Goal: Transaction & Acquisition: Purchase product/service

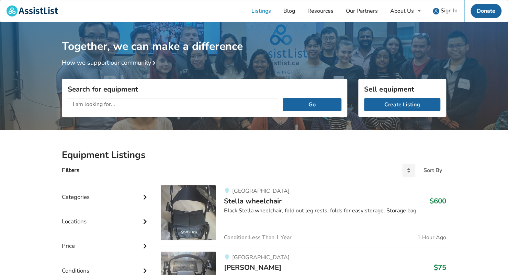
click at [181, 102] on input "text" at bounding box center [173, 104] width 210 height 13
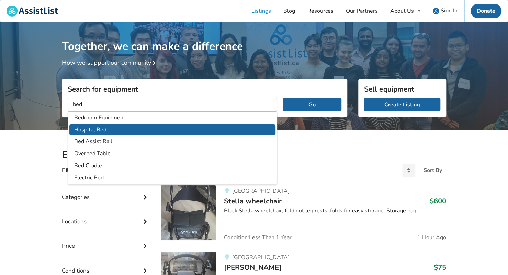
click at [100, 131] on li "Hospital Bed" at bounding box center [172, 129] width 206 height 11
type input "Hospital Bed"
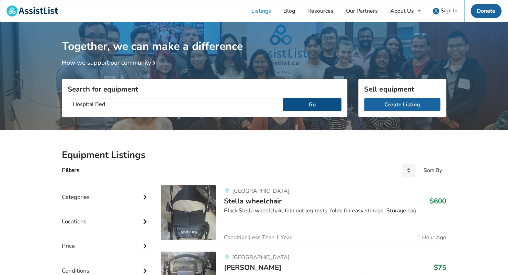
click at [309, 104] on button "Go" at bounding box center [312, 104] width 59 height 13
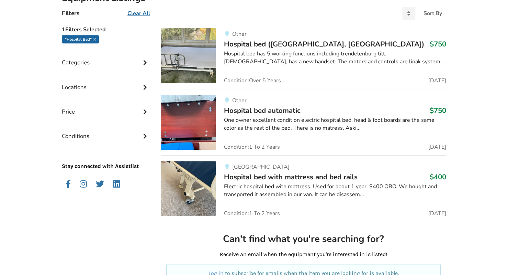
scroll to position [155, 0]
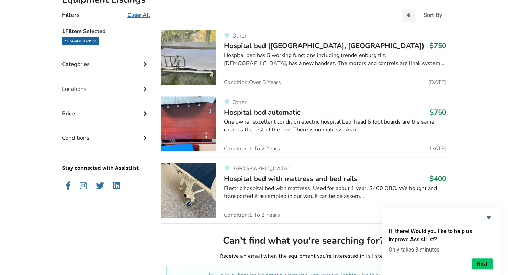
click at [280, 177] on span "Hospital bed with mattress and bed rails" at bounding box center [291, 179] width 134 height 10
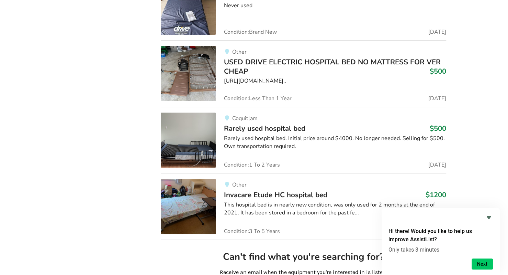
scroll to position [1619, 0]
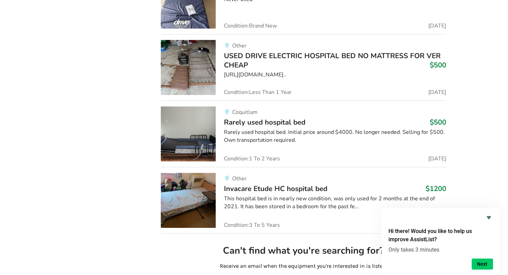
click at [263, 117] on span "Rarely used hospital bed" at bounding box center [264, 122] width 81 height 10
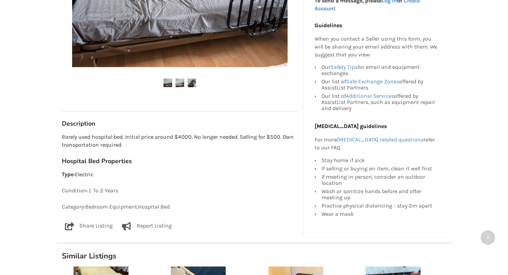
scroll to position [263, 0]
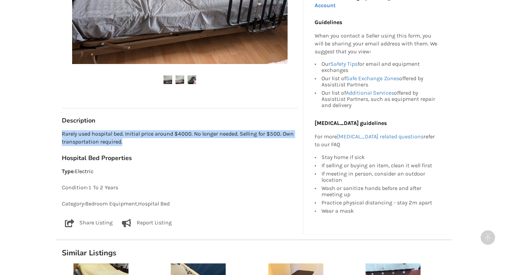
drag, startPoint x: 61, startPoint y: 133, endPoint x: 145, endPoint y: 140, distance: 84.5
click at [145, 140] on div "Coquitlam Last Updated [DATE] Rarely used hospital bed $500 Coquitlam [DATE] Ra…" at bounding box center [179, 12] width 247 height 441
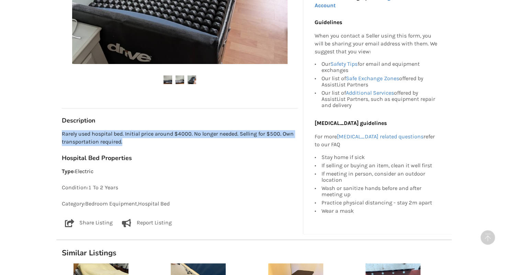
copy p "Rarely used hospital bed. Initial price around $4000. No longer needed. Selling…"
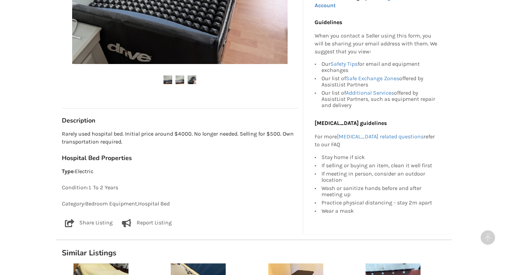
click at [206, 167] on p "Type : Electric" at bounding box center [180, 171] width 236 height 8
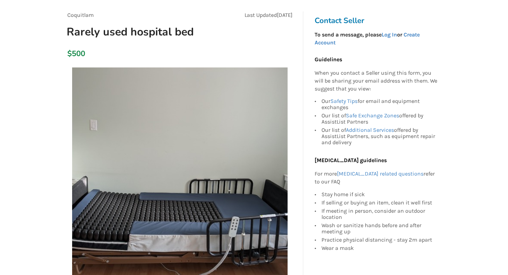
scroll to position [0, 0]
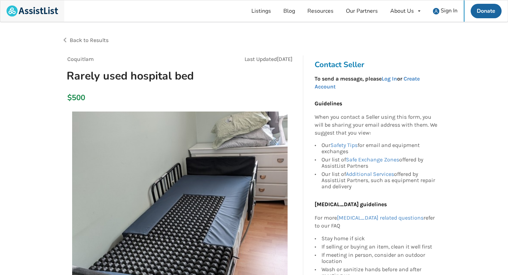
click at [26, 14] on img at bounding box center [33, 11] width 52 height 11
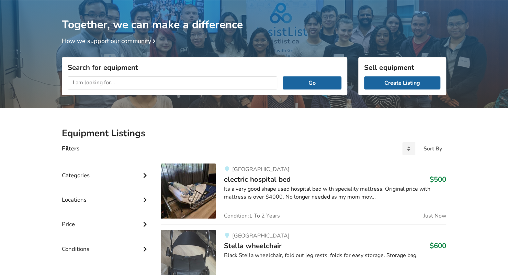
click at [193, 182] on img at bounding box center [188, 190] width 55 height 55
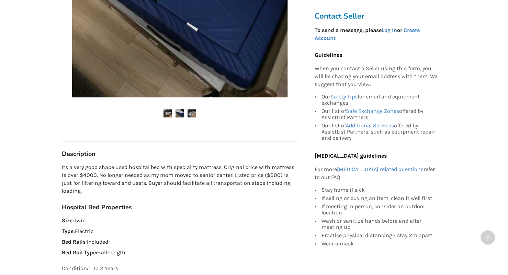
scroll to position [230, 0]
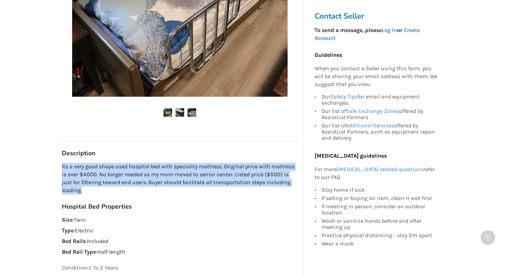
drag, startPoint x: 56, startPoint y: 165, endPoint x: 150, endPoint y: 191, distance: 96.9
click at [150, 191] on div "North Vancouver Last Updated Aug 11 electric hospital bed $500 North Vancouver …" at bounding box center [179, 69] width 247 height 489
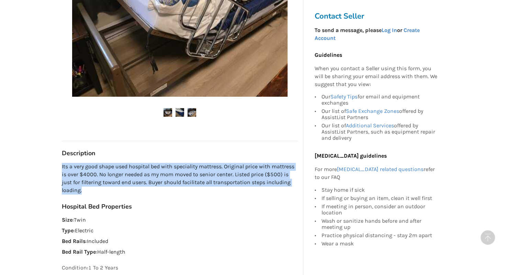
copy p "Its a very good shape used hospital bed with speciality mattress. Original pric…"
